Goal: Obtain resource: Download file/media

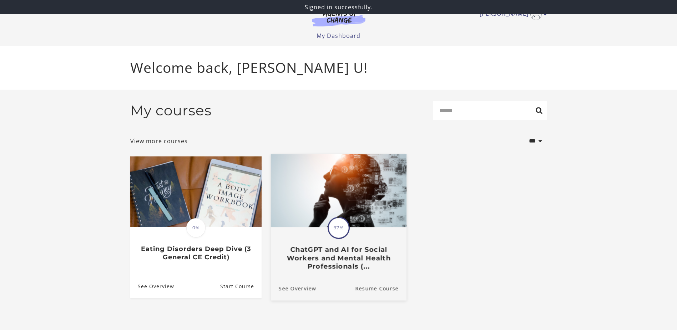
click at [346, 257] on h3 "ChatGPT and AI for Social Workers and Mental Health Professionals (..." at bounding box center [338, 257] width 120 height 25
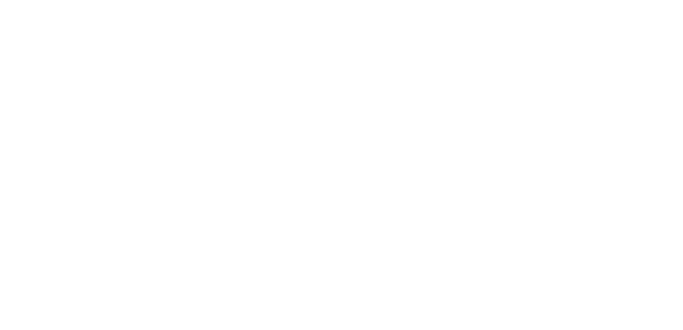
click at [380, 290] on html at bounding box center [341, 165] width 683 height 330
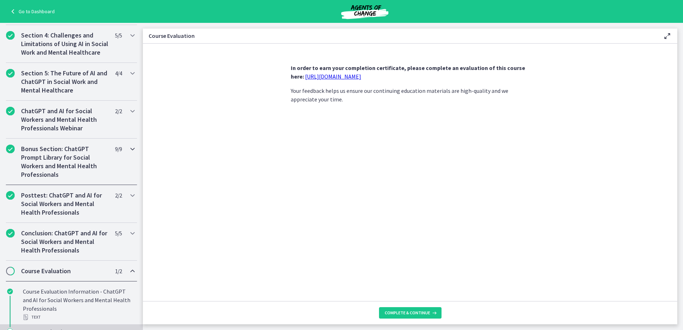
scroll to position [278, 0]
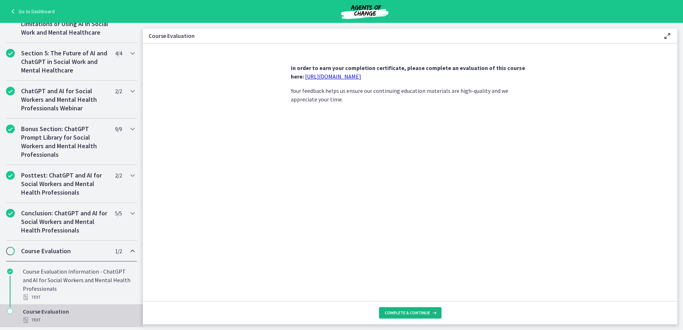
click at [428, 312] on span "Complete & continue" at bounding box center [407, 313] width 45 height 6
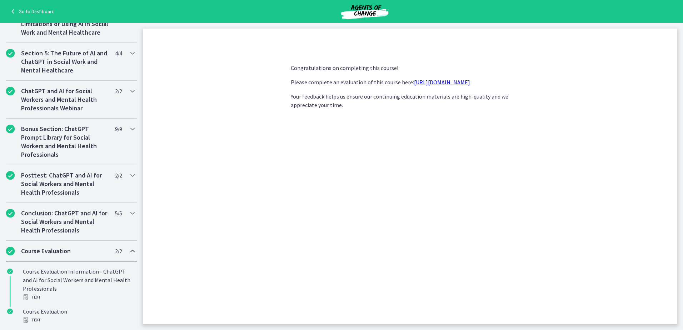
click at [438, 82] on link "https://forms.gle/jm1zbfhChZ2exBv78" at bounding box center [442, 82] width 56 height 7
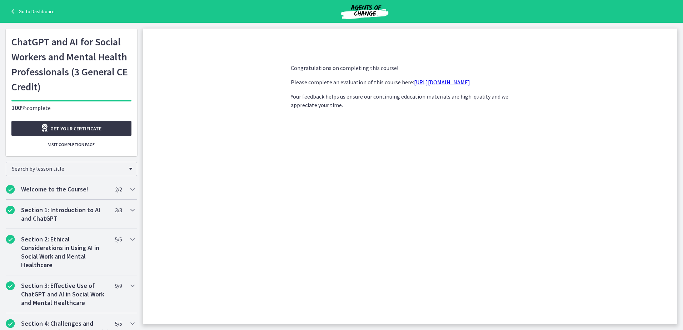
click at [94, 128] on span "Get your certificate" at bounding box center [75, 128] width 51 height 9
click at [25, 10] on link "Go to Dashboard" at bounding box center [32, 11] width 46 height 9
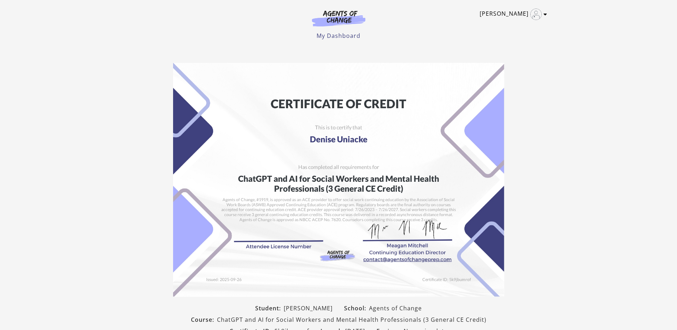
click at [546, 15] on icon "Toggle menu" at bounding box center [546, 14] width 4 height 6
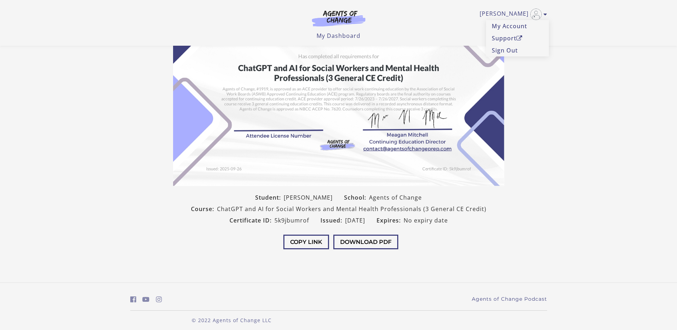
scroll to position [70, 0]
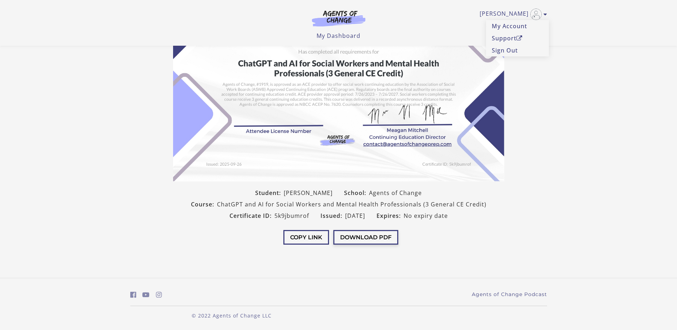
click at [377, 236] on button "Download PDF" at bounding box center [365, 237] width 65 height 15
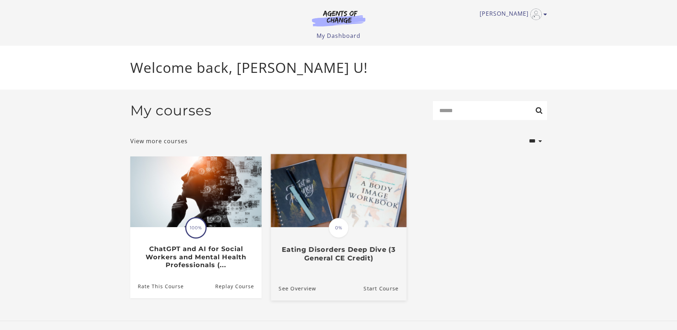
click at [369, 252] on h3 "Eating Disorders Deep Dive (3 General CE Credit)" at bounding box center [338, 253] width 120 height 16
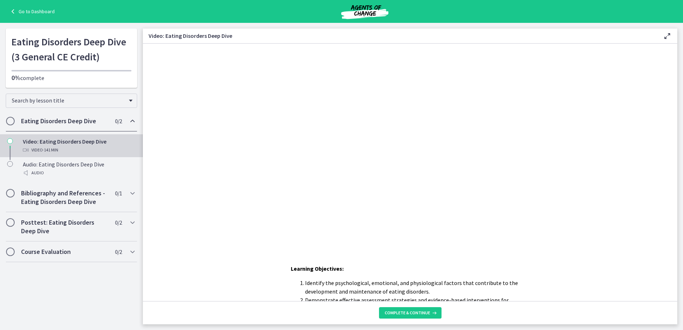
click at [27, 9] on link "Go to Dashboard" at bounding box center [32, 11] width 46 height 9
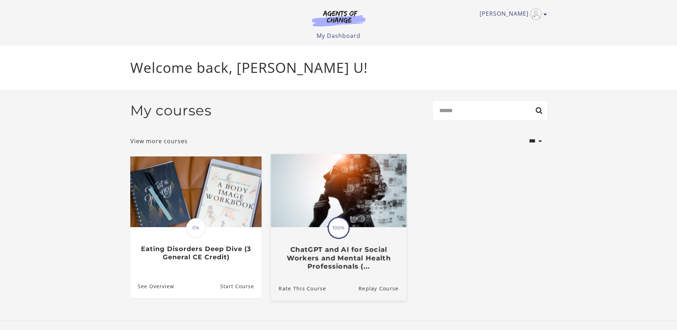
click at [347, 257] on h3 "ChatGPT and AI for Social Workers and Mental Health Professionals (..." at bounding box center [338, 257] width 120 height 25
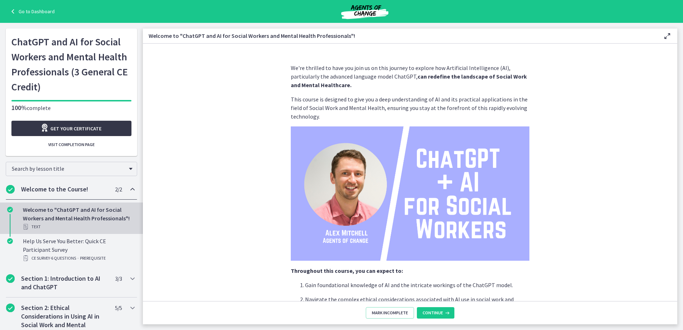
click at [101, 127] on link "Get your certificate" at bounding box center [71, 128] width 120 height 15
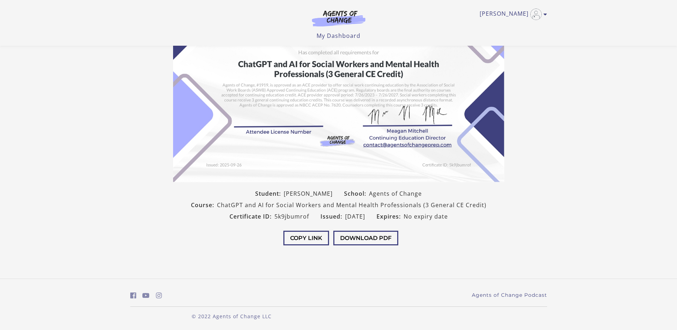
scroll to position [86, 0]
click at [372, 236] on button "Download PDF" at bounding box center [365, 237] width 65 height 15
